Goal: Task Accomplishment & Management: Manage account settings

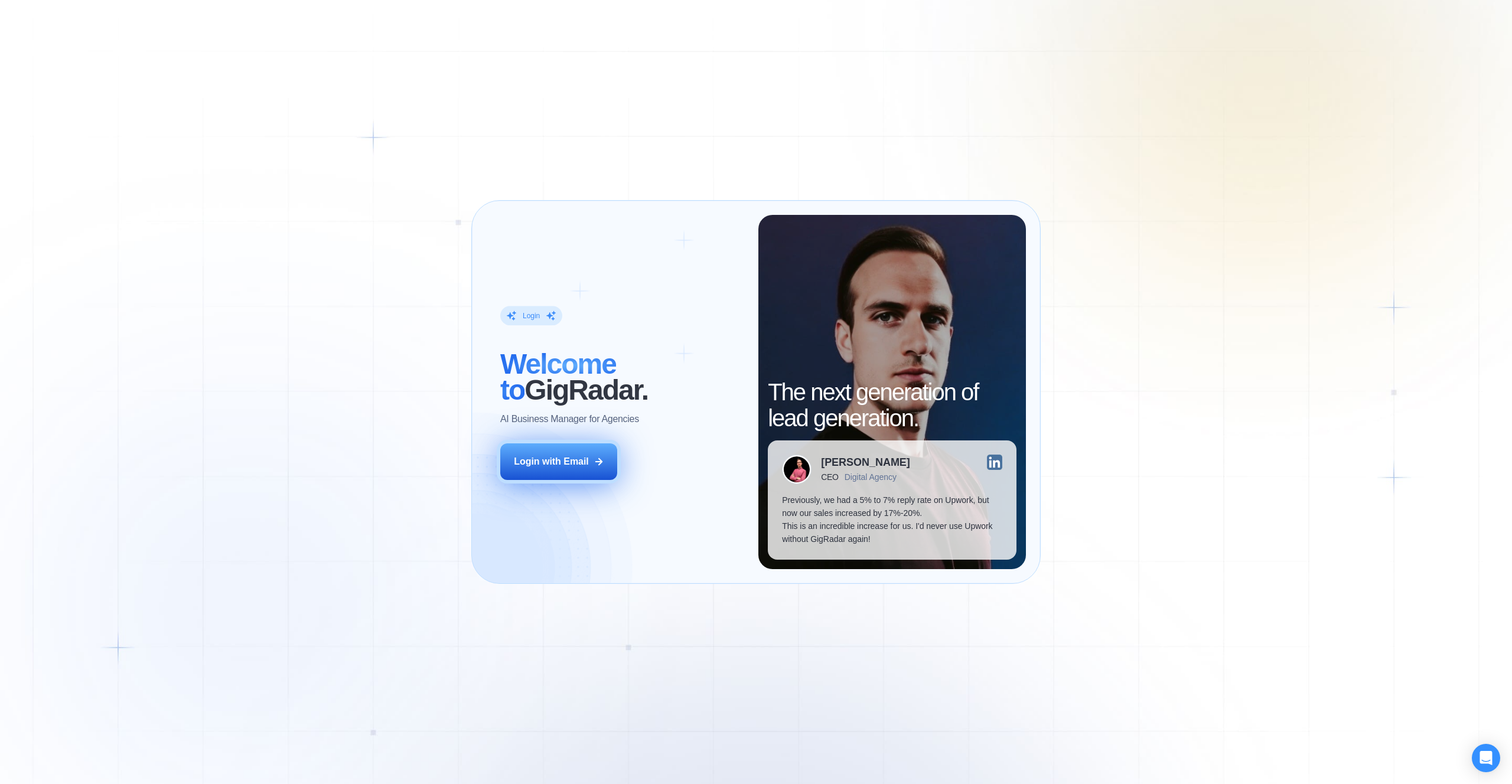
click at [584, 458] on div "Login with Email" at bounding box center [551, 462] width 75 height 13
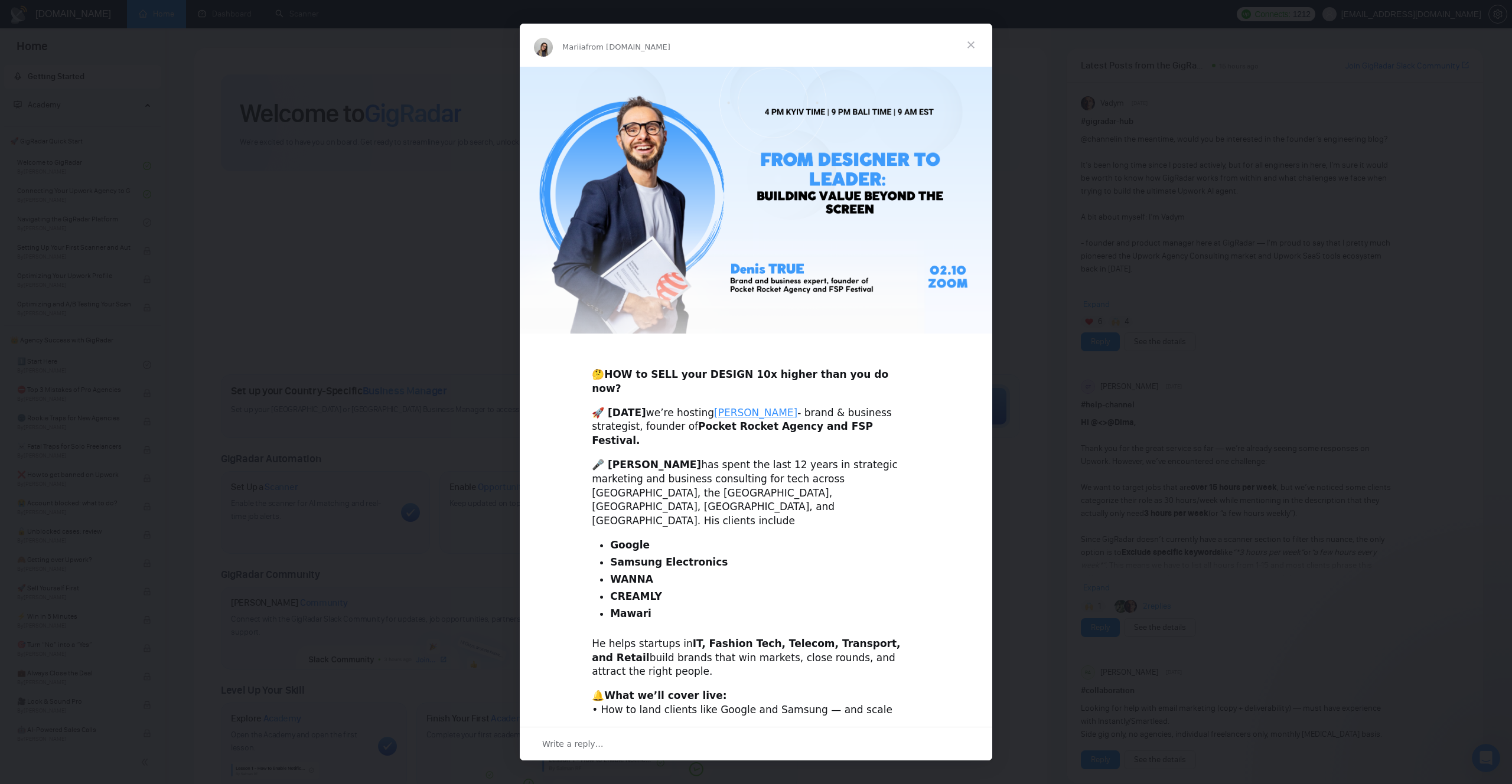
click at [1286, 452] on div "Intercom messenger" at bounding box center [756, 392] width 1512 height 784
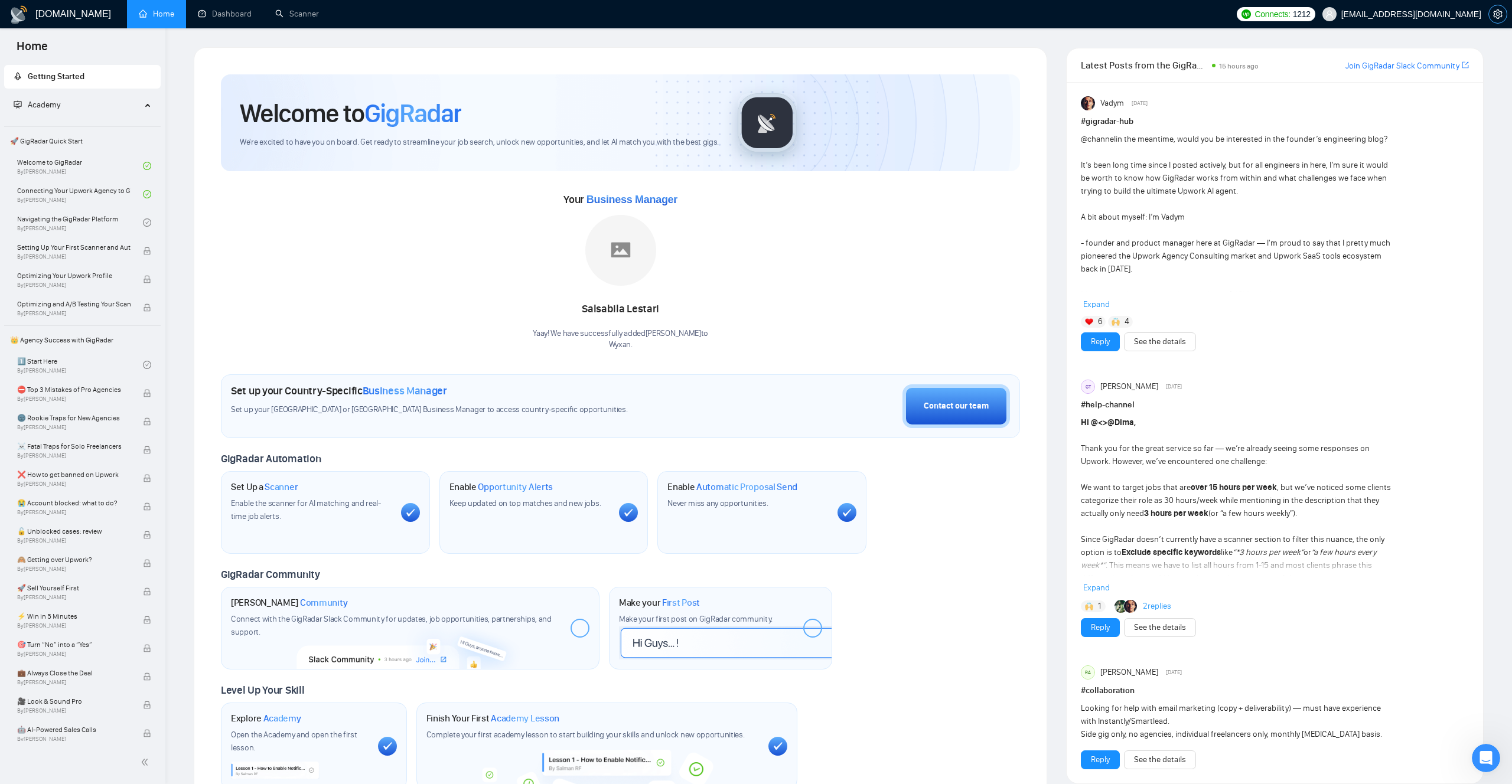
click at [1498, 17] on icon "setting" at bounding box center [1497, 14] width 9 height 9
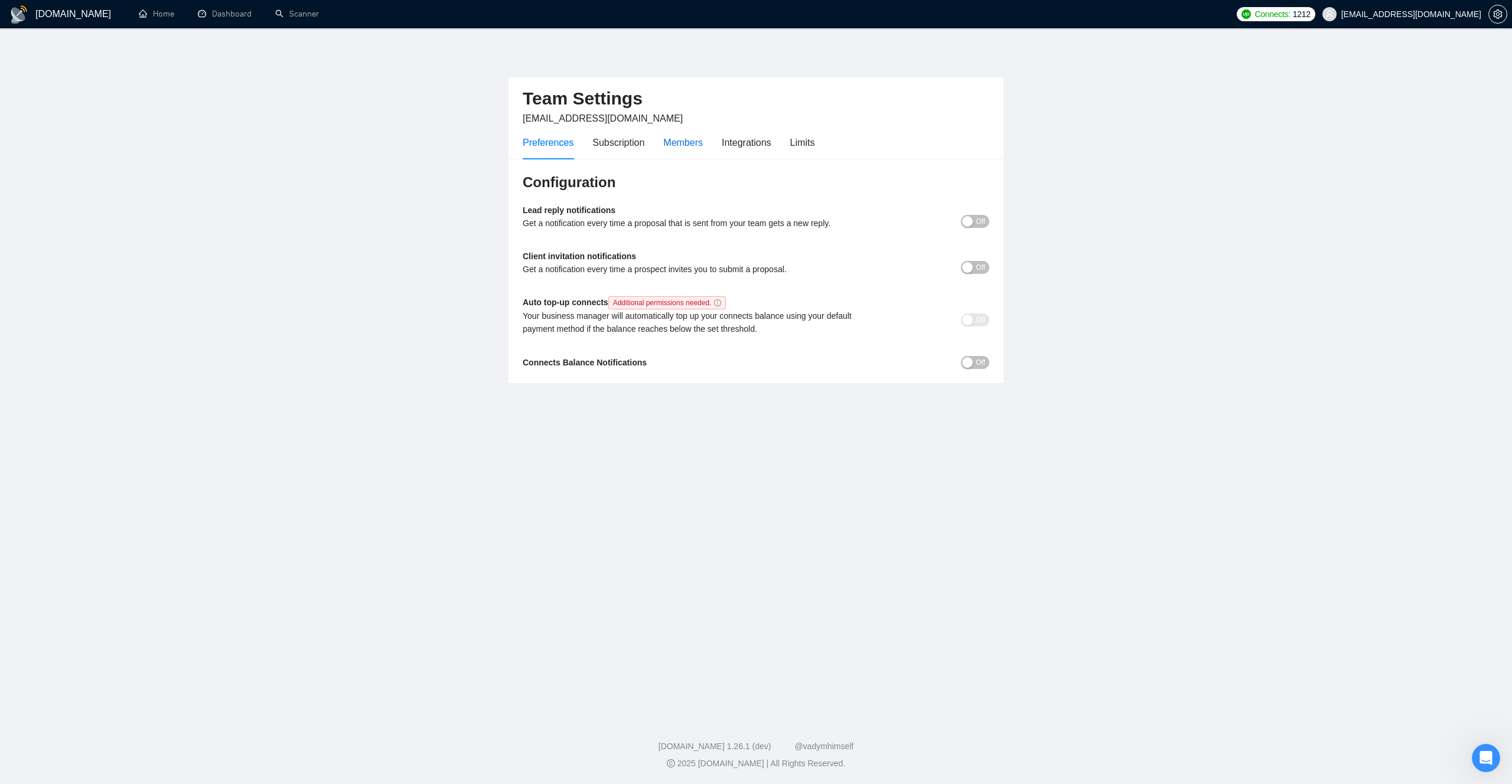
click at [695, 148] on div "Members" at bounding box center [682, 143] width 40 height 14
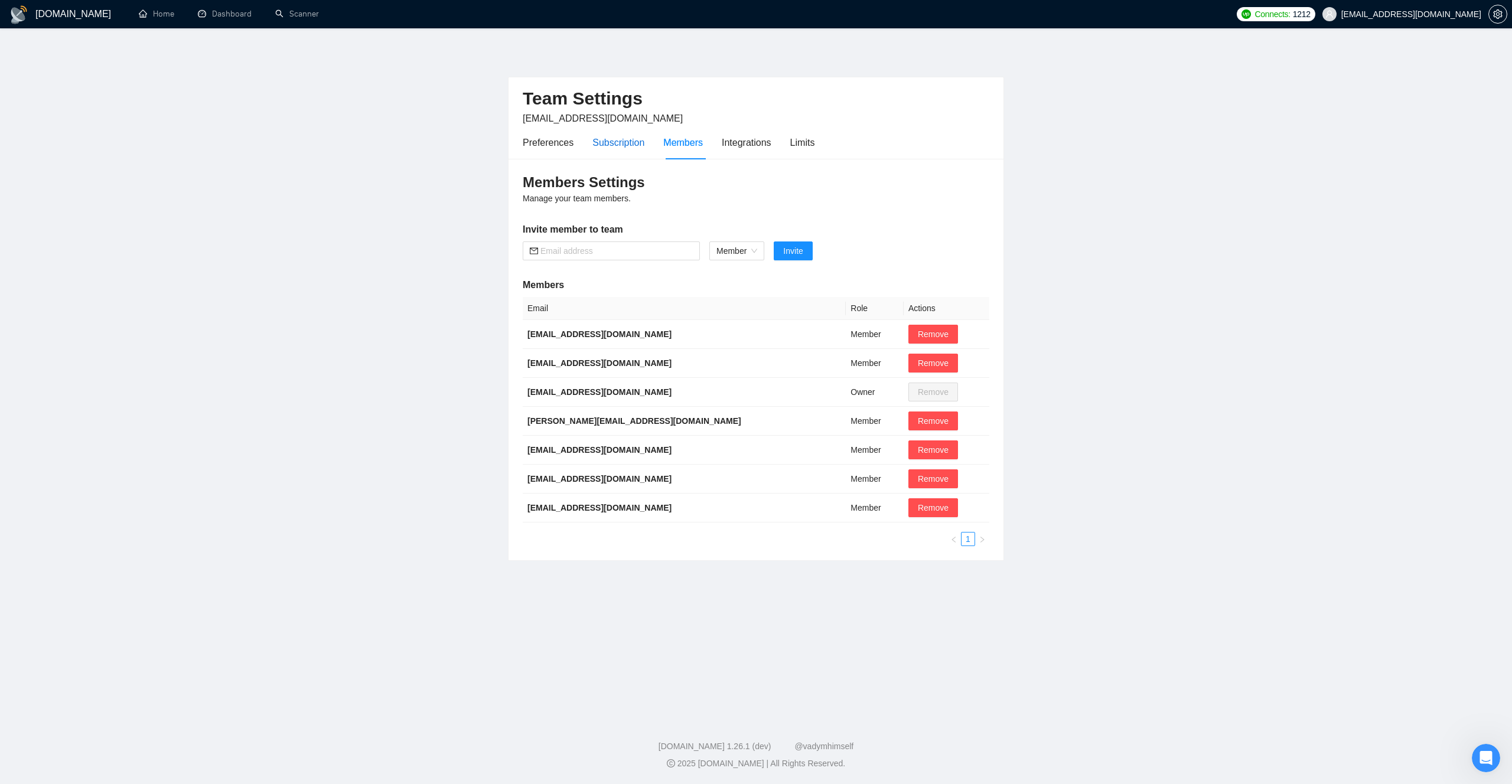
click at [597, 148] on div "Subscription" at bounding box center [618, 143] width 52 height 14
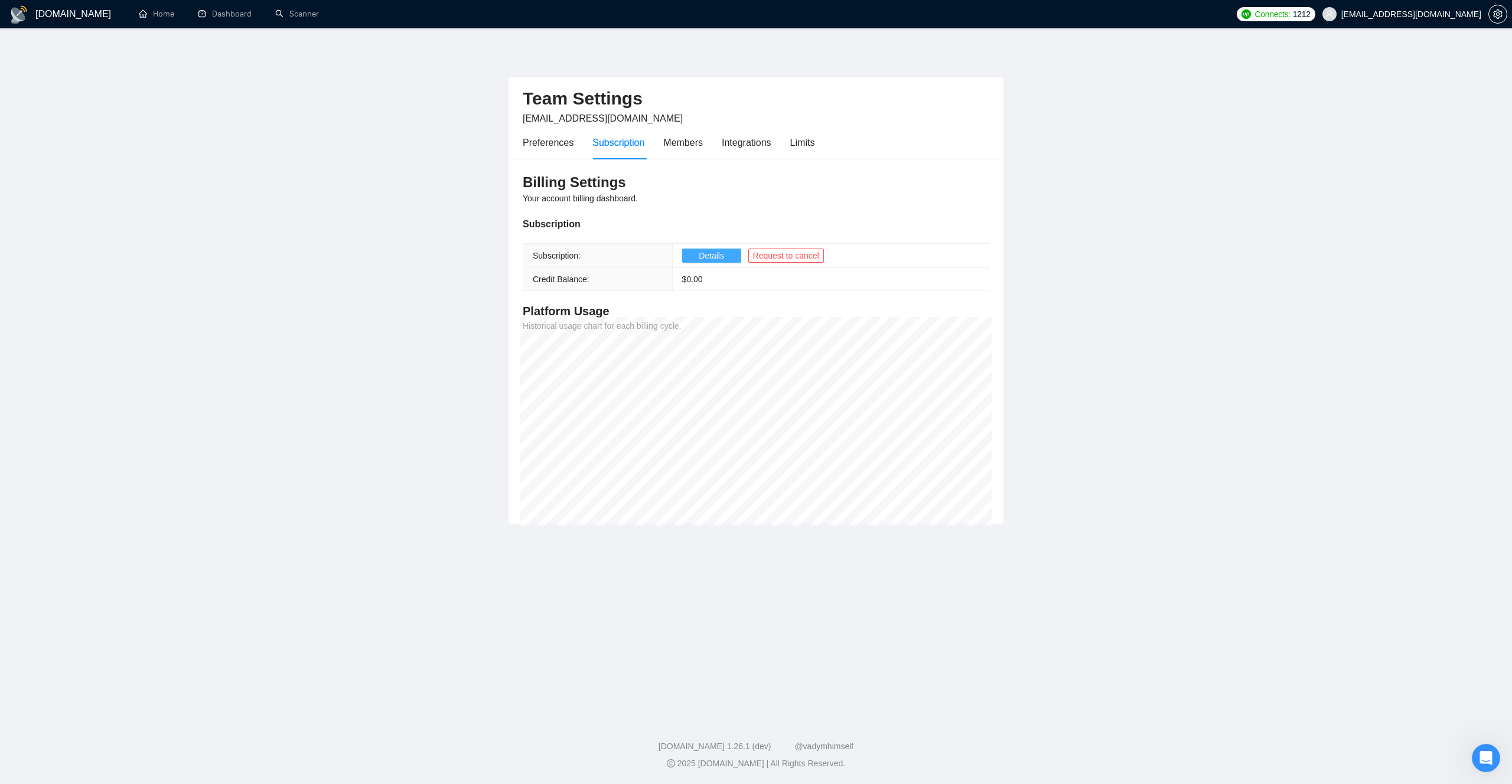
click at [711, 260] on span "Details" at bounding box center [711, 256] width 25 height 13
click at [701, 158] on div "Members" at bounding box center [682, 143] width 40 height 34
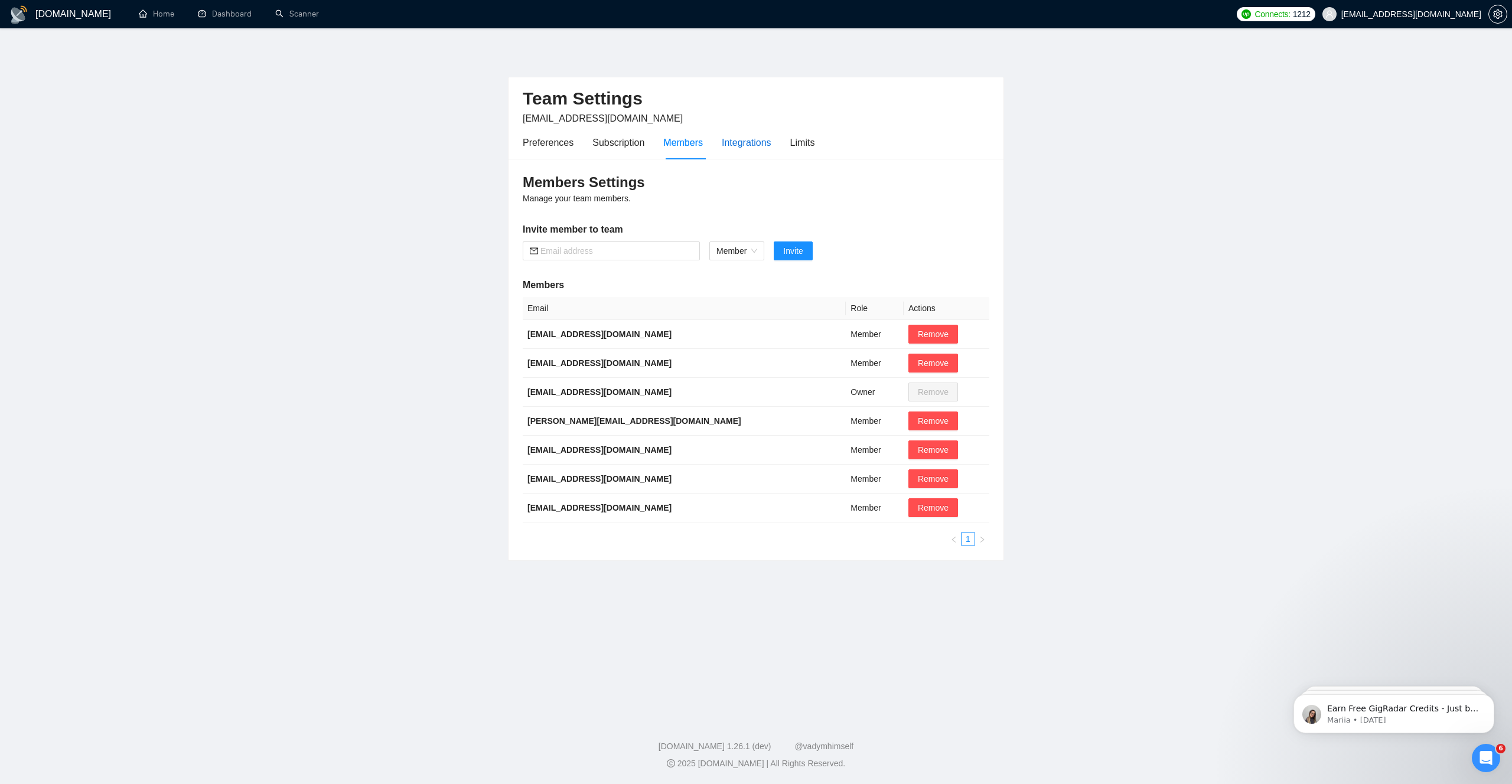
click at [752, 147] on div "Integrations" at bounding box center [746, 143] width 50 height 14
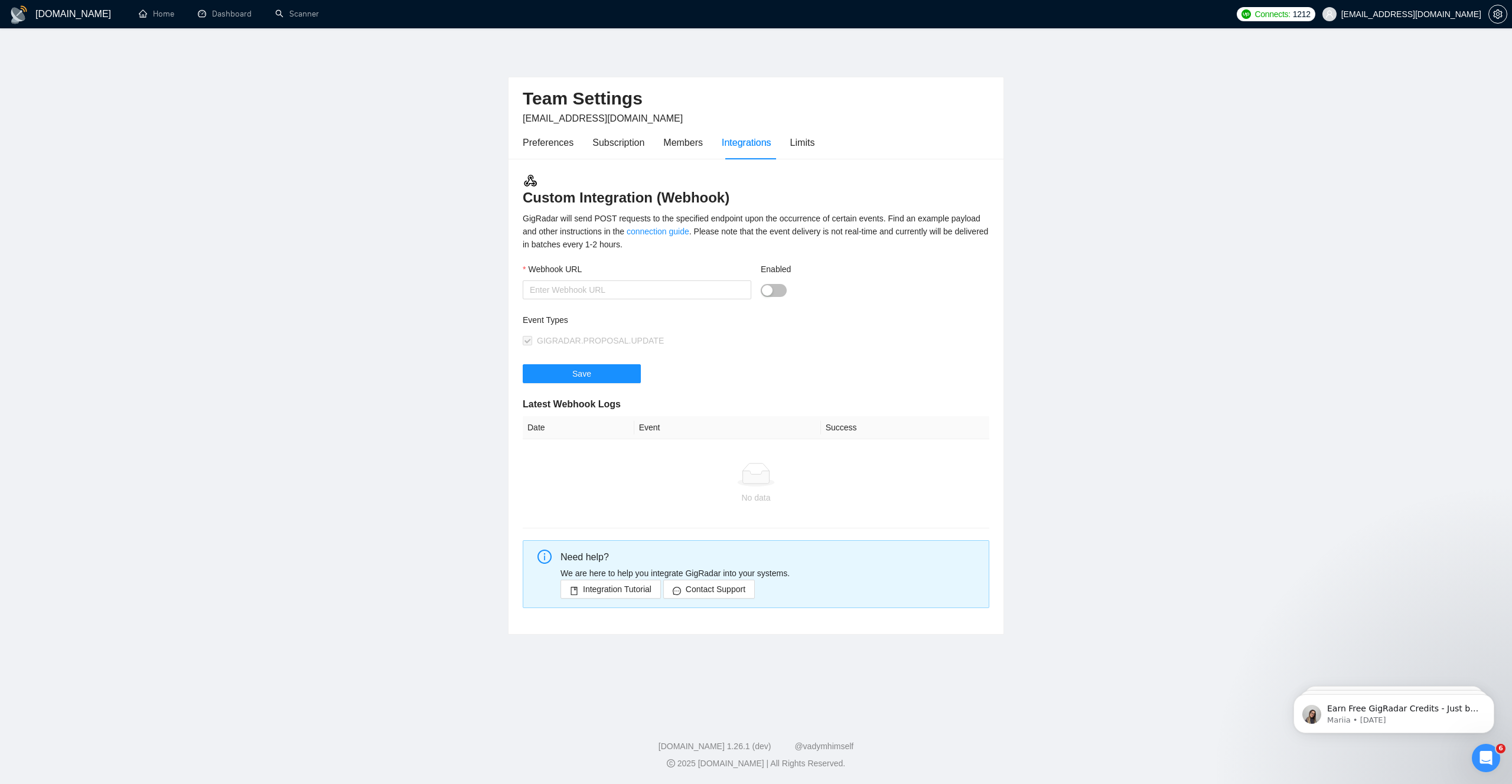
click at [822, 149] on div "Preferences Subscription Members Integrations Limits" at bounding box center [755, 143] width 466 height 34
click at [812, 148] on div "Limits" at bounding box center [802, 143] width 25 height 14
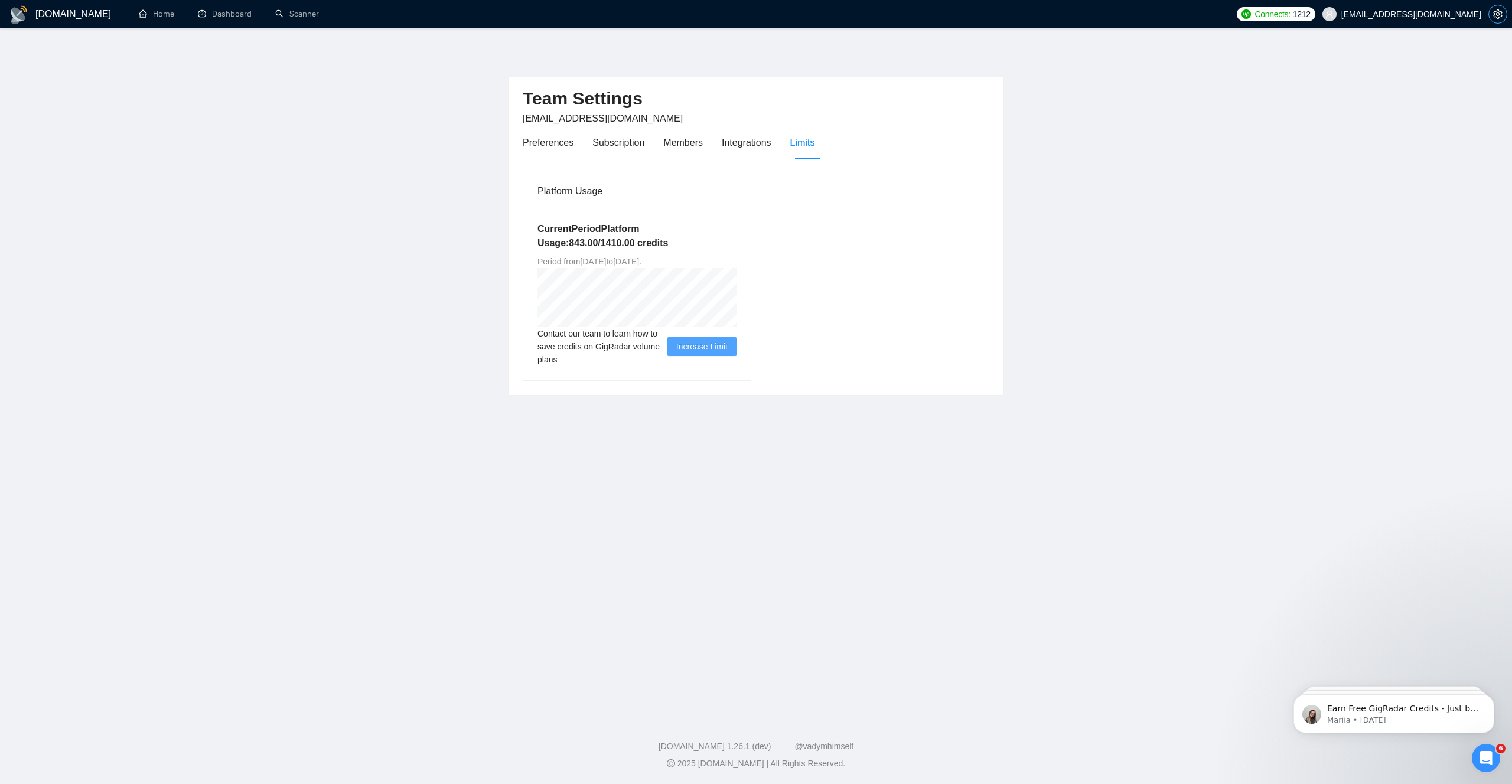
click at [1503, 12] on span "setting" at bounding box center [1498, 14] width 18 height 9
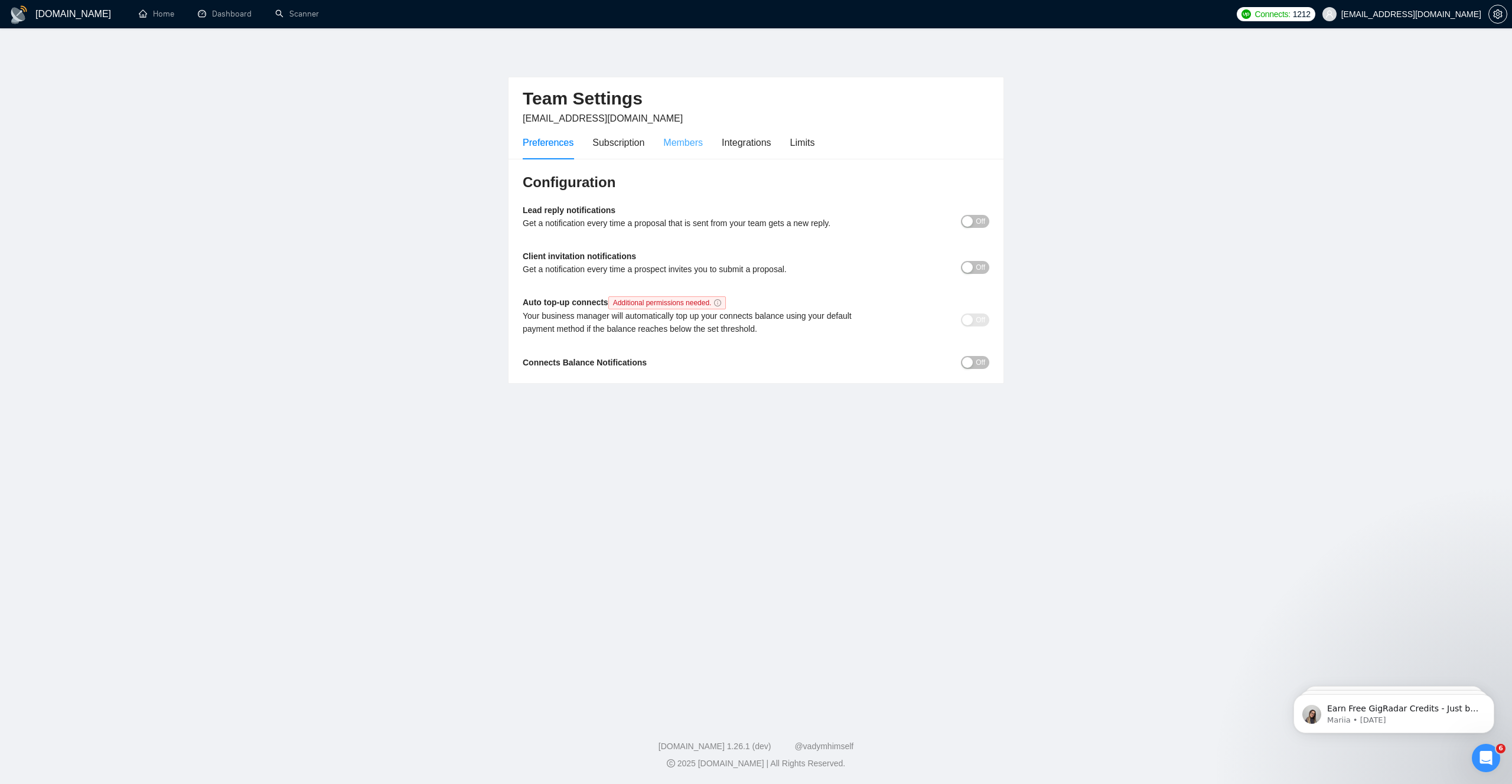
click at [685, 152] on div "Members" at bounding box center [682, 143] width 40 height 34
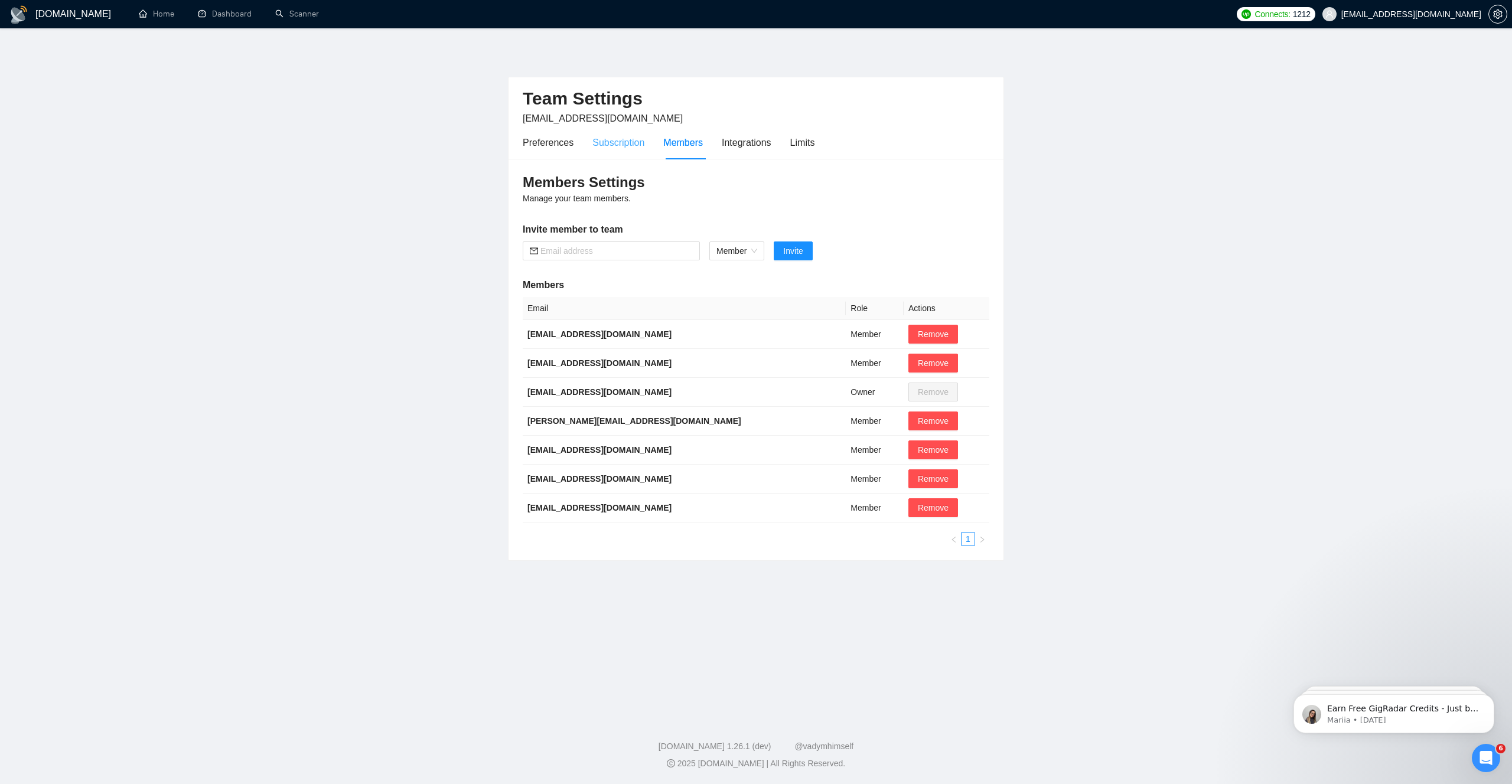
click at [631, 151] on div "Subscription" at bounding box center [618, 143] width 52 height 34
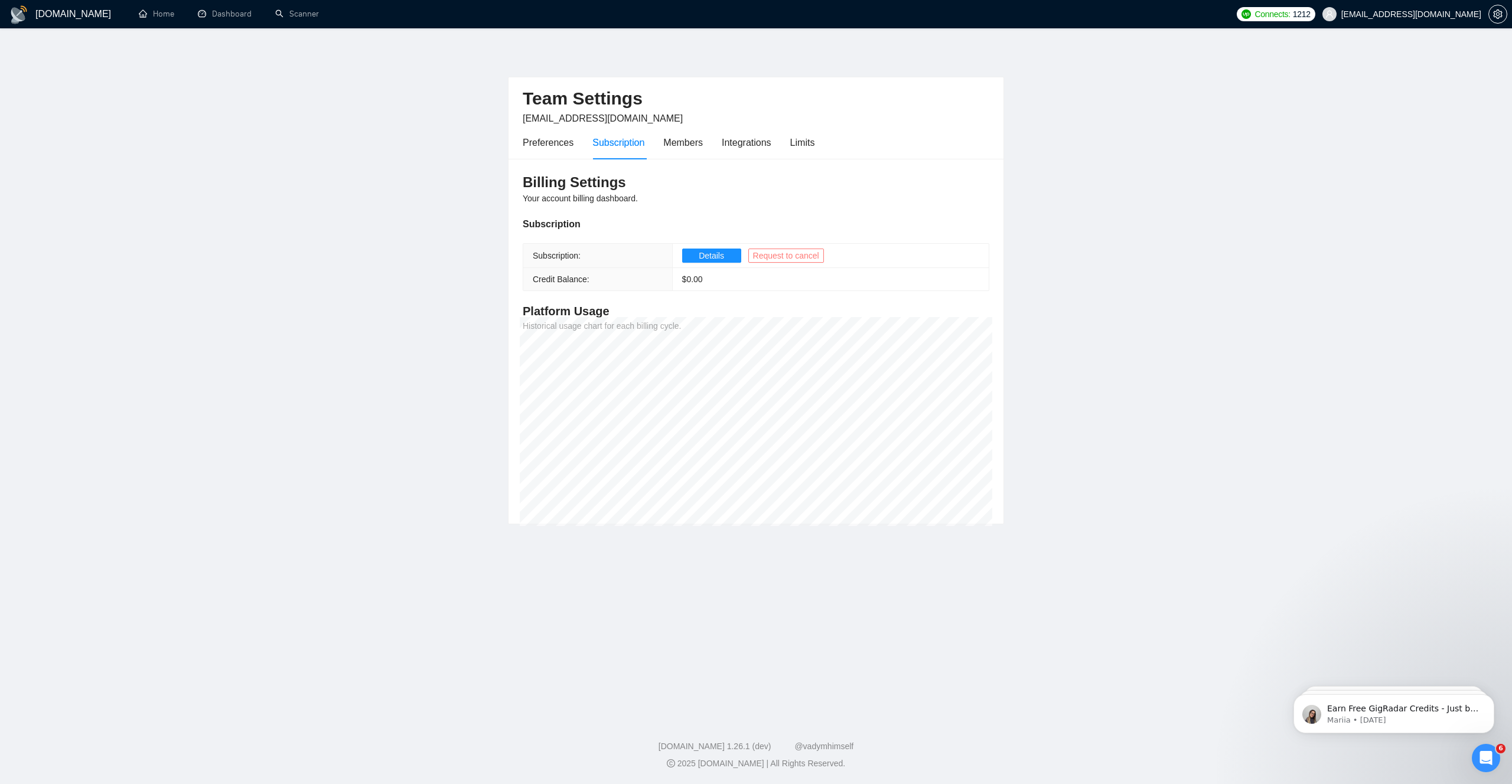
click at [788, 258] on span "Request to cancel" at bounding box center [786, 256] width 66 height 13
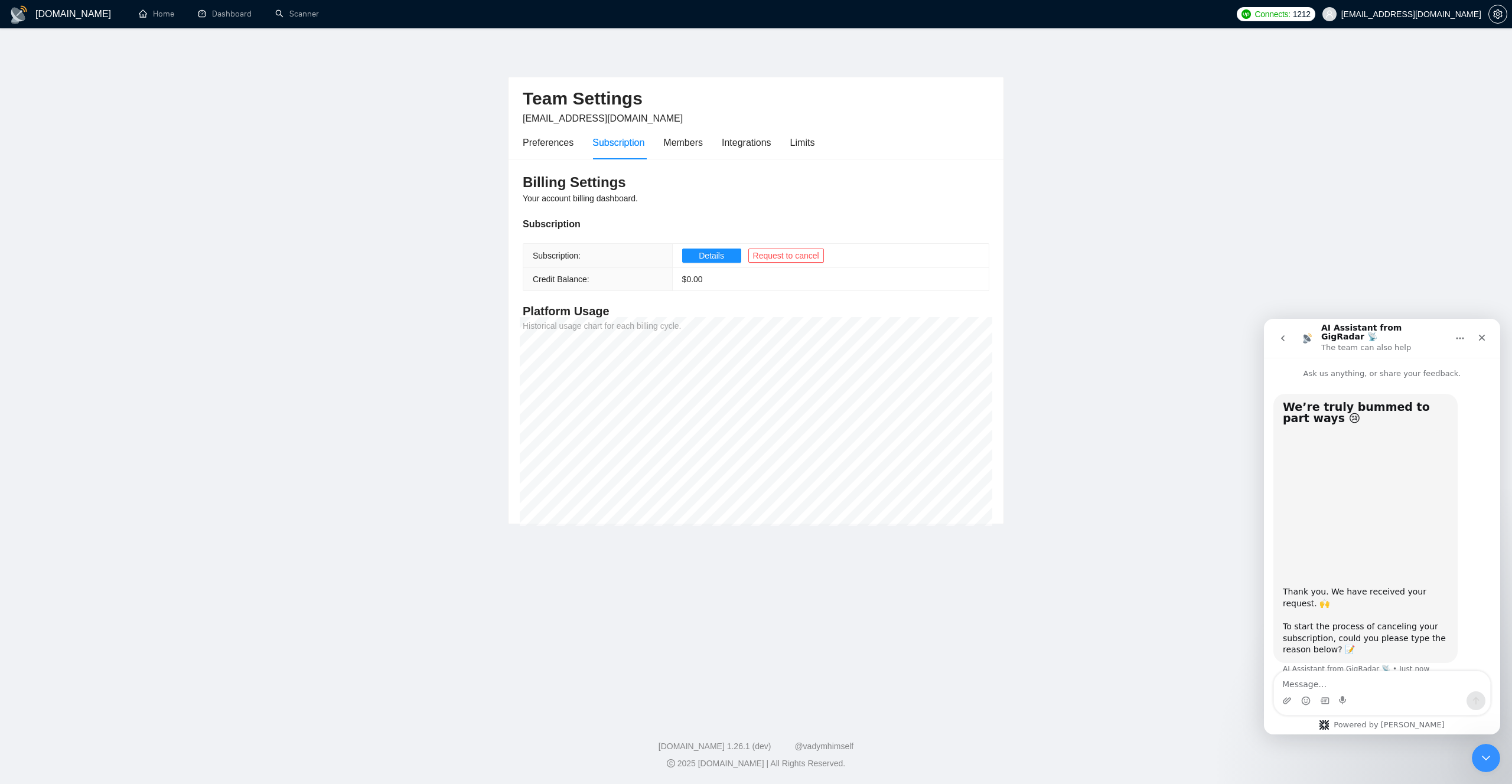
scroll to position [9, 0]
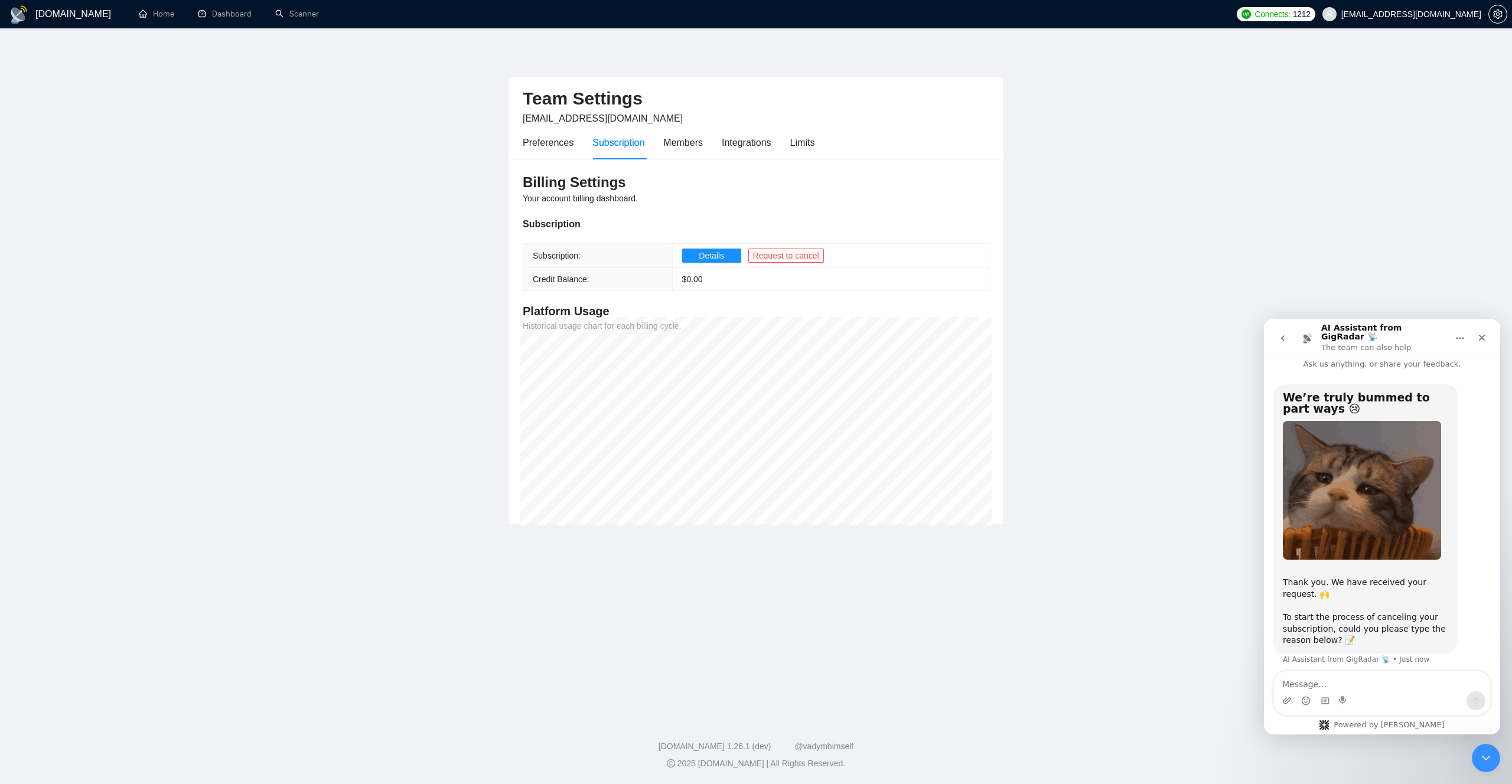
click at [1333, 682] on textarea "Message…" at bounding box center [1382, 682] width 216 height 20
type textarea "T"
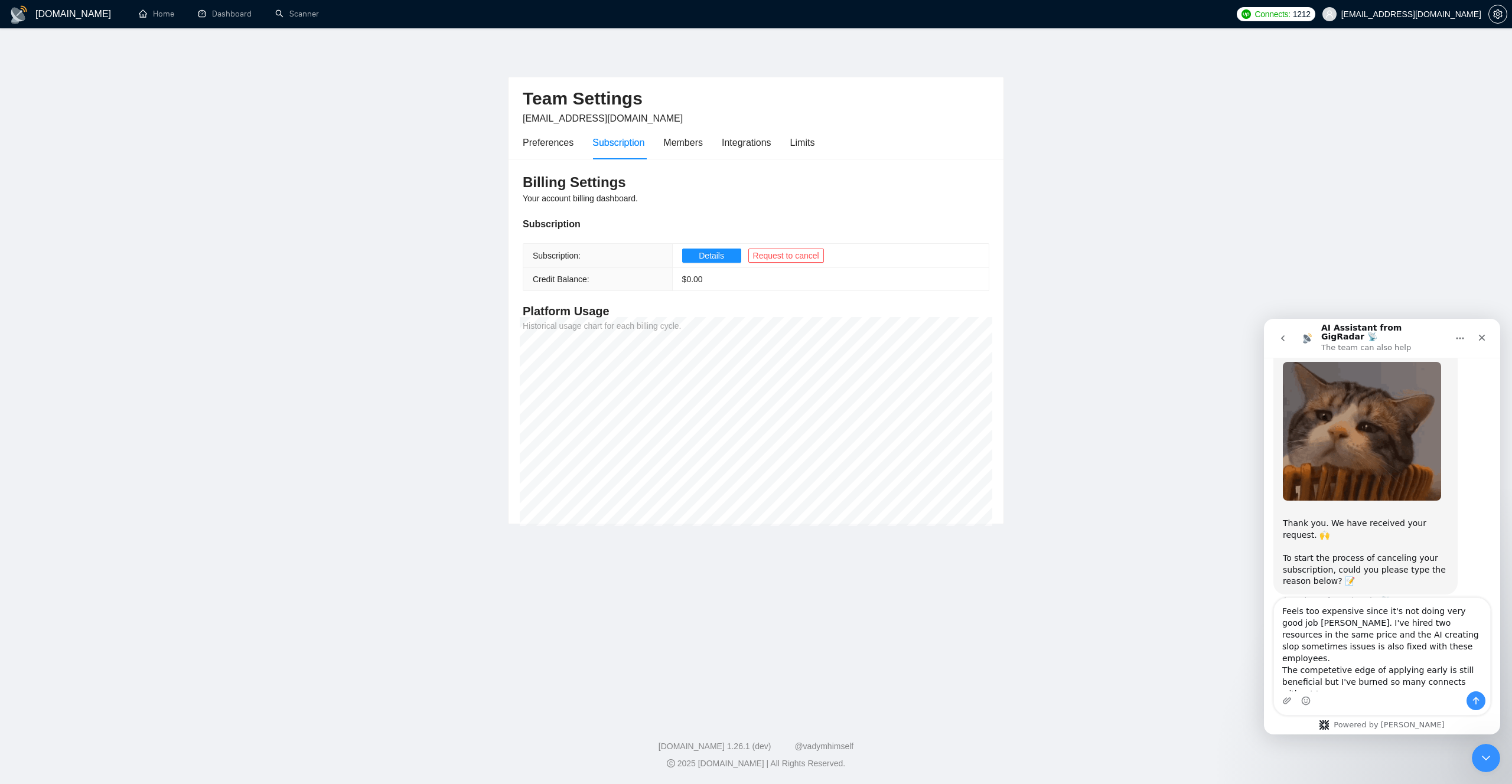
scroll to position [80, 0]
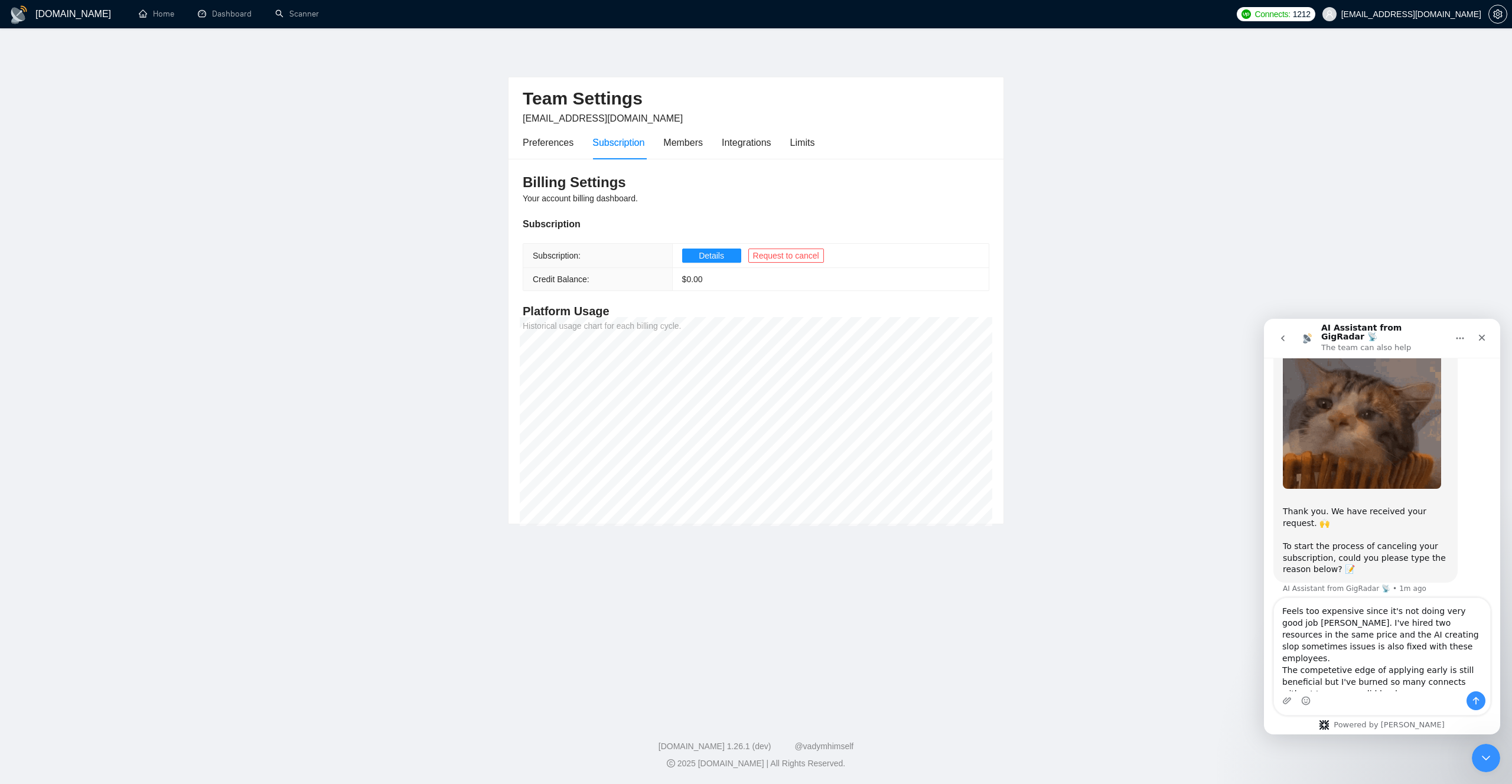
type textarea "Feels too expensive since it's not doing very good job latley. I've hired two r…"
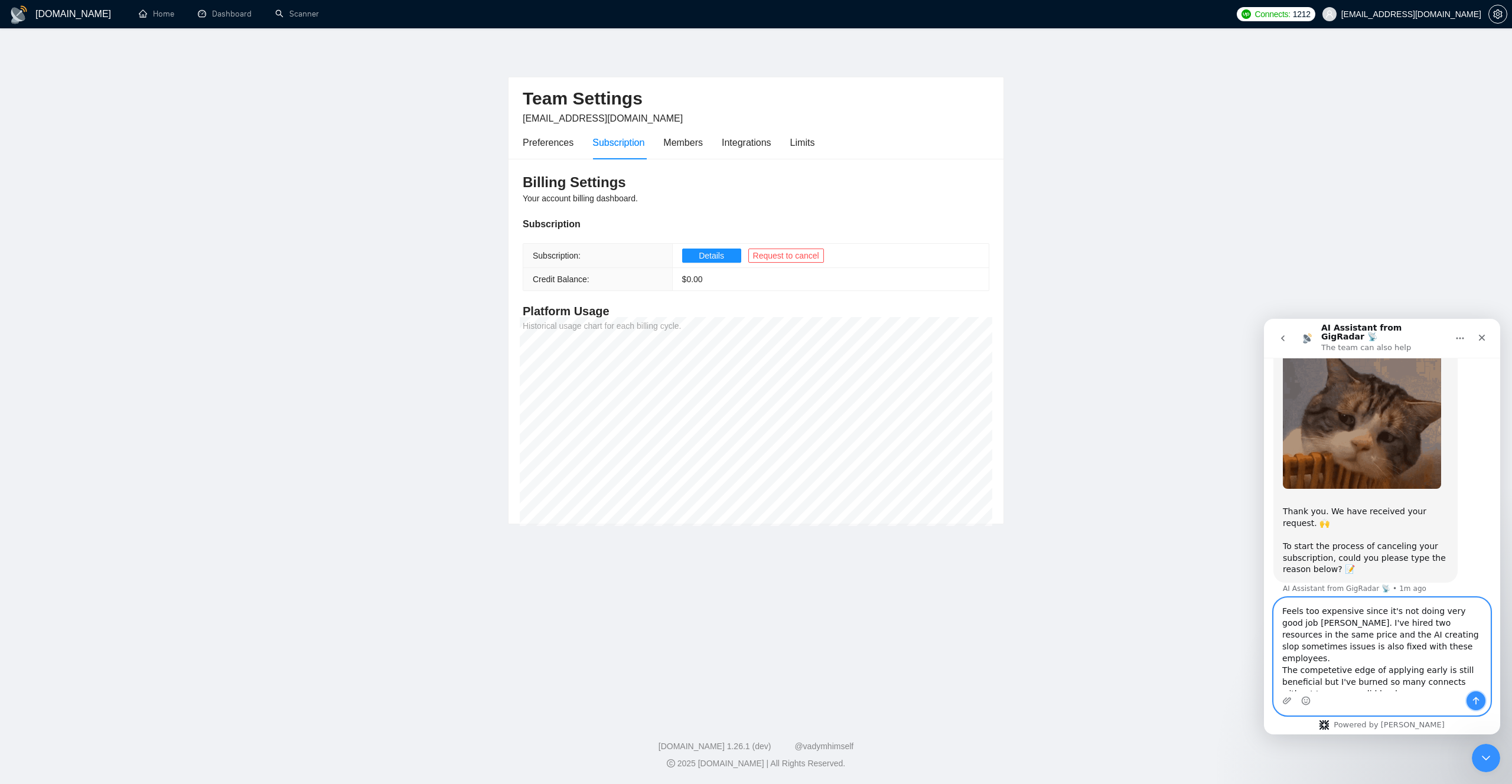
click at [1480, 705] on icon "Send a message…" at bounding box center [1475, 700] width 9 height 9
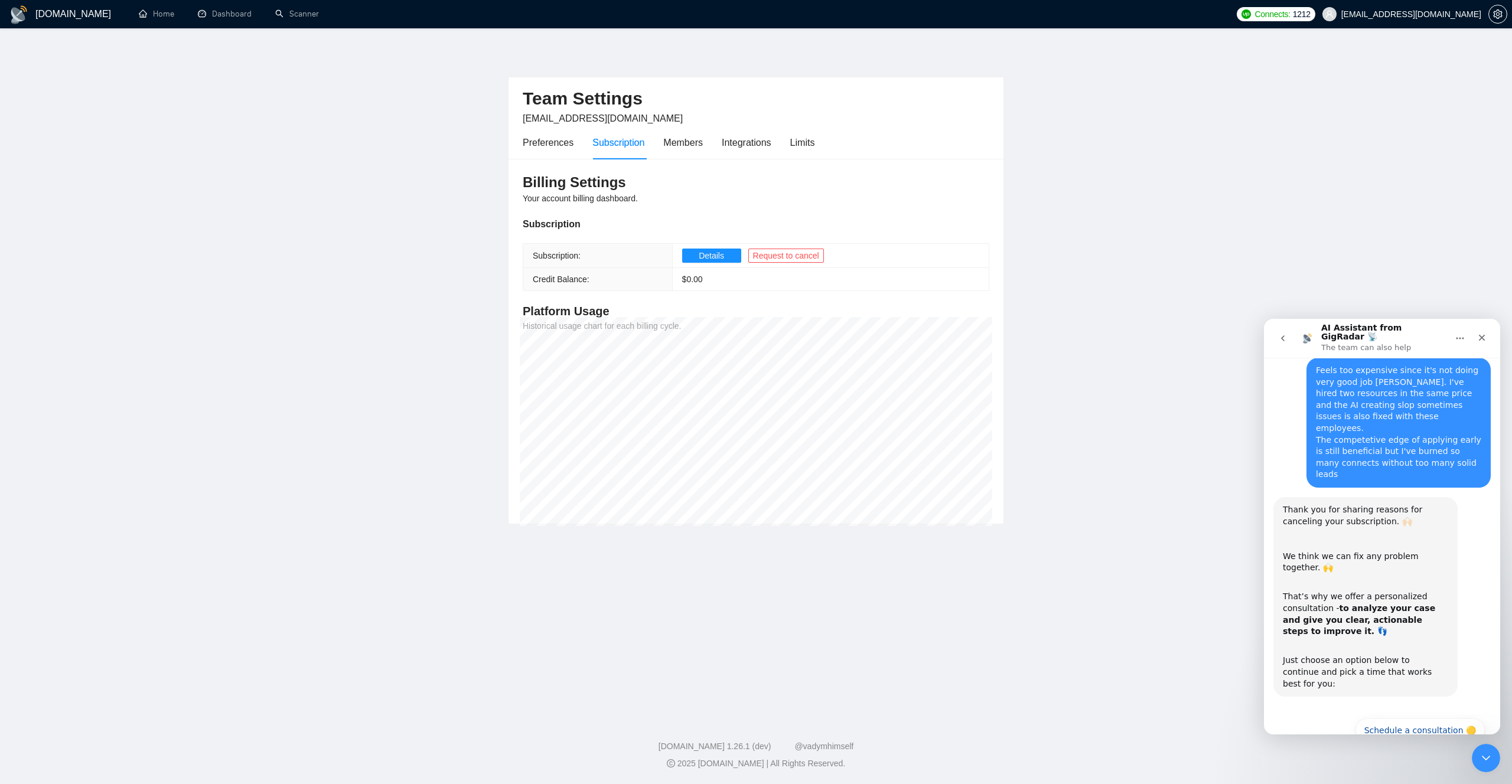
scroll to position [329, 0]
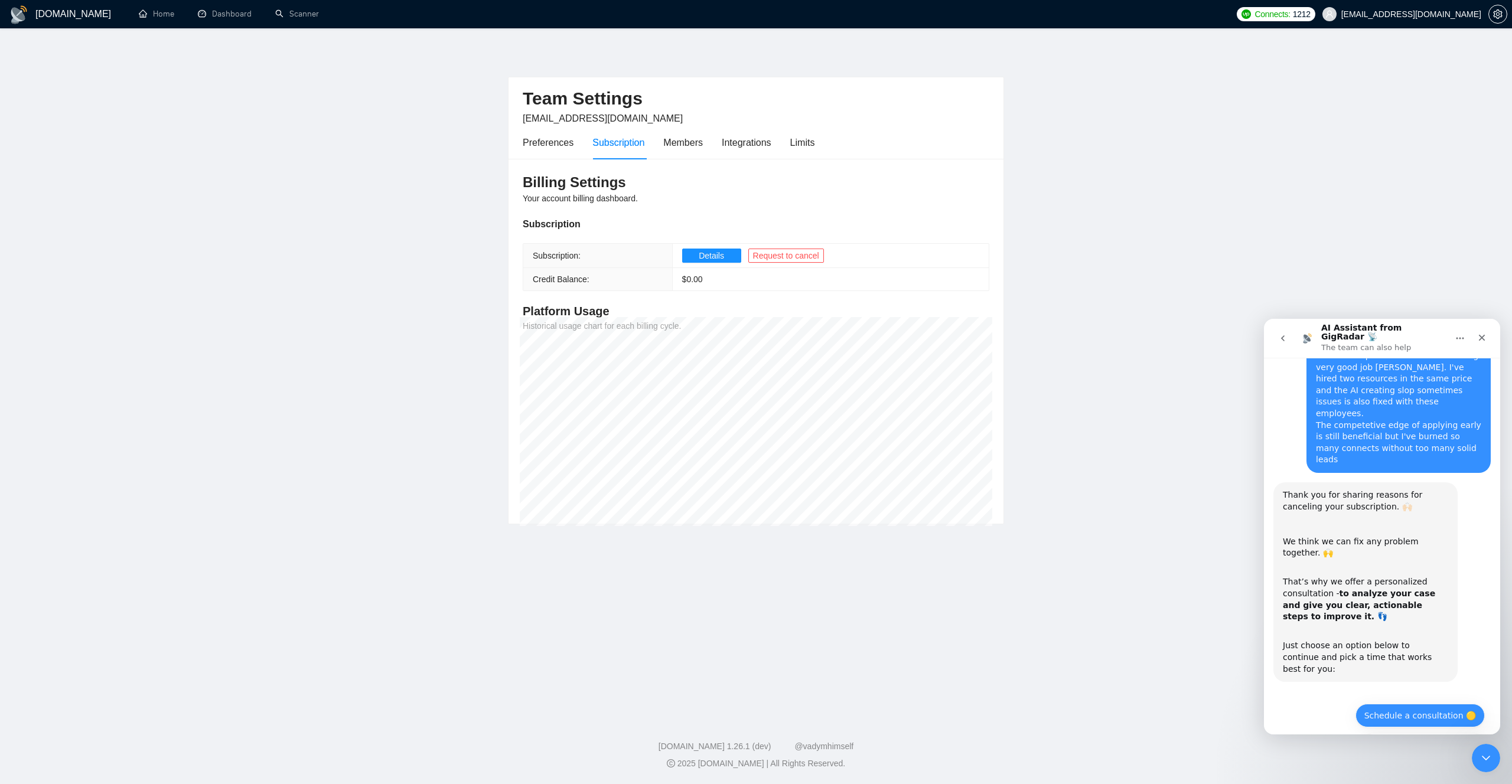
click at [1414, 704] on button "Schedule a consultation 🟡" at bounding box center [1419, 716] width 129 height 24
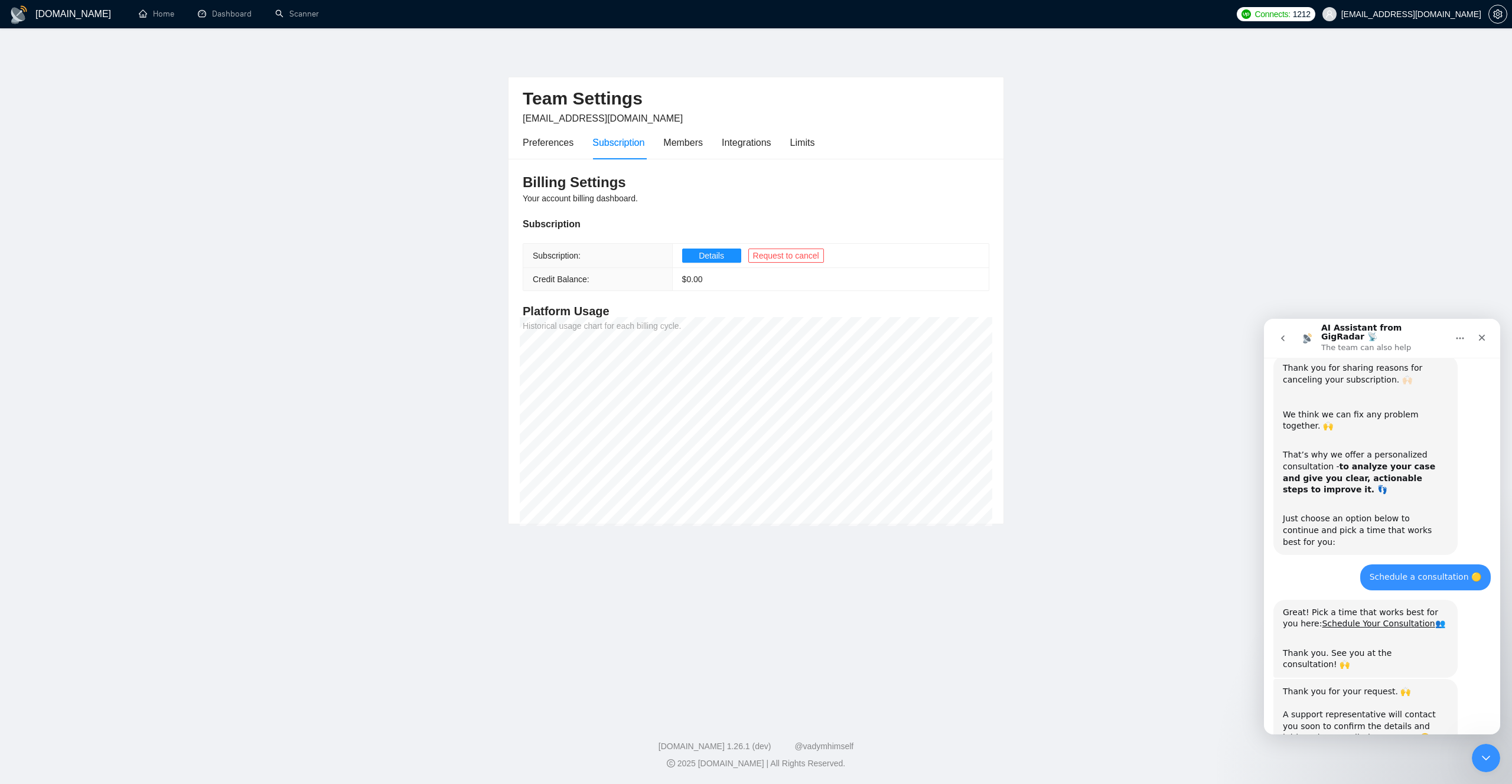
scroll to position [455, 0]
click at [1369, 620] on link "Schedule Your Consultation" at bounding box center [1378, 624] width 113 height 9
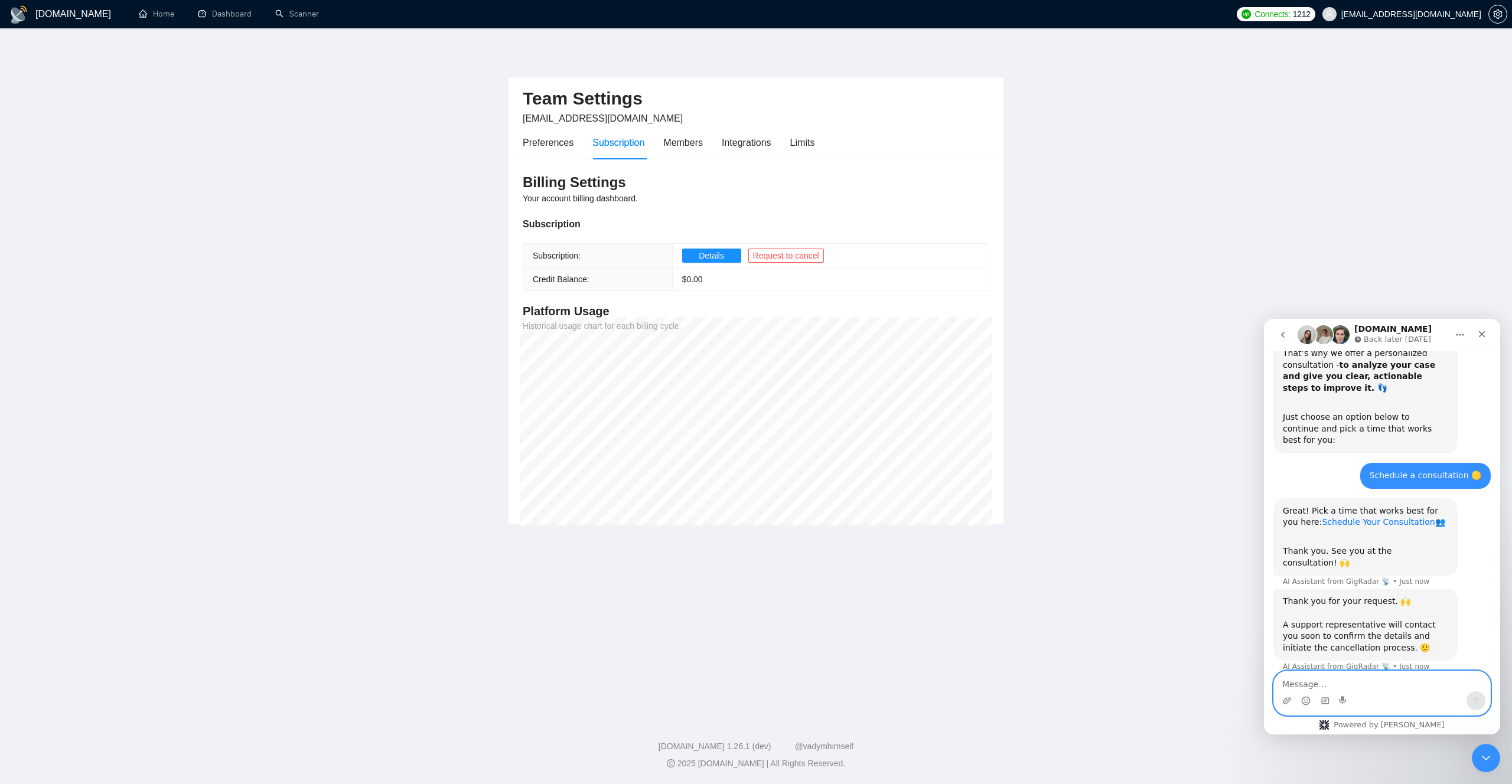
scroll to position [552, 0]
click at [1335, 680] on textarea "Message…" at bounding box center [1382, 682] width 216 height 20
